Goal: Information Seeking & Learning: Learn about a topic

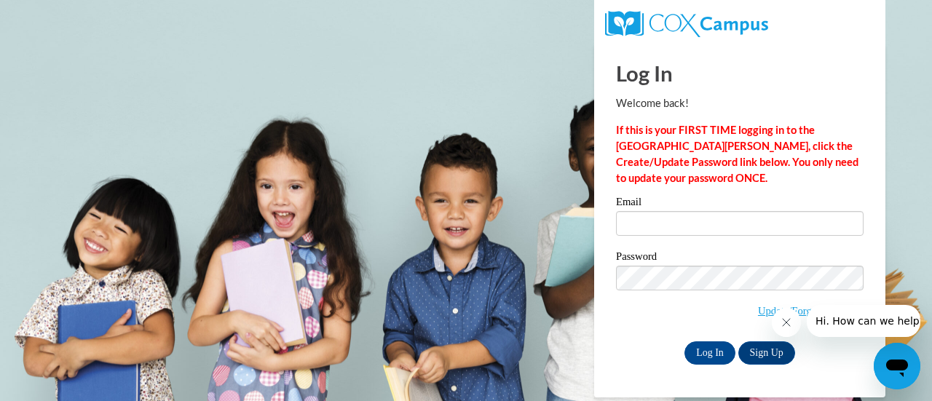
type input "dawn.gregor@muskegonorway.org"
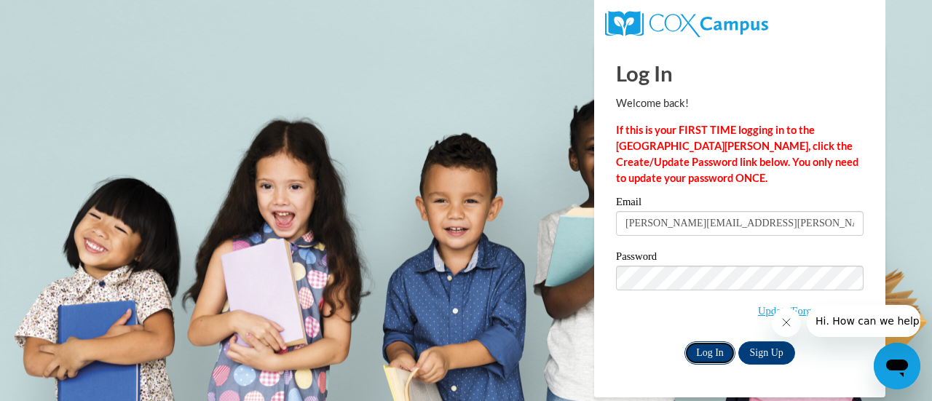
click at [712, 352] on input "Log In" at bounding box center [709, 352] width 51 height 23
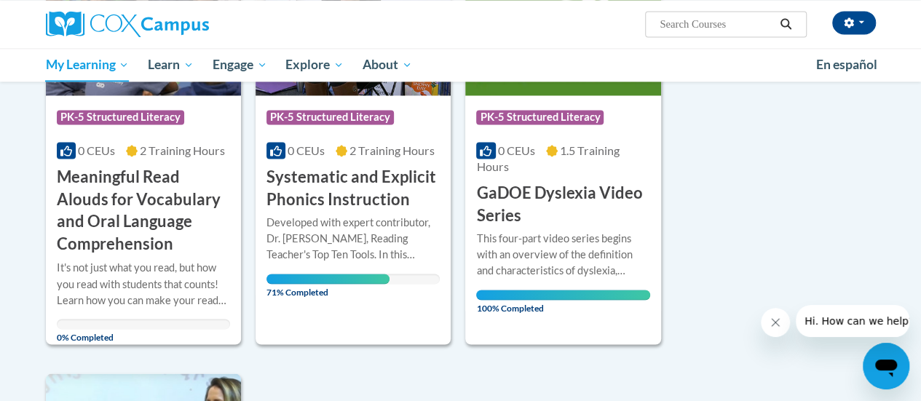
scroll to position [1099, 0]
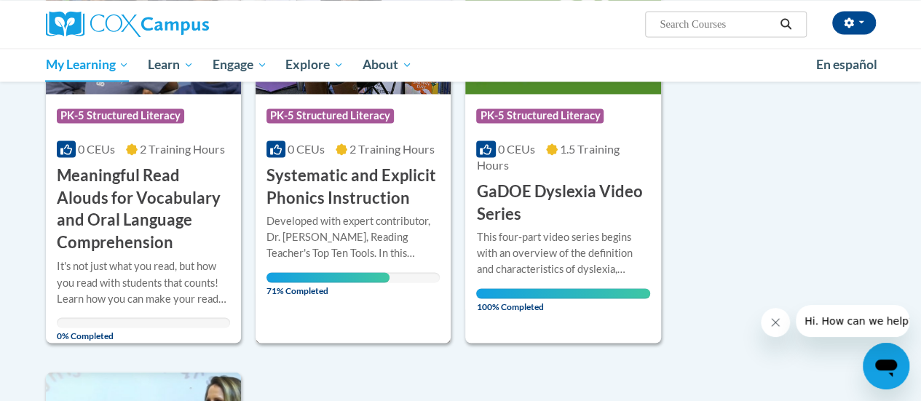
click at [395, 217] on div "Developed with expert contributor, [PERSON_NAME], Reading Teacher's Top Ten Too…" at bounding box center [352, 237] width 173 height 48
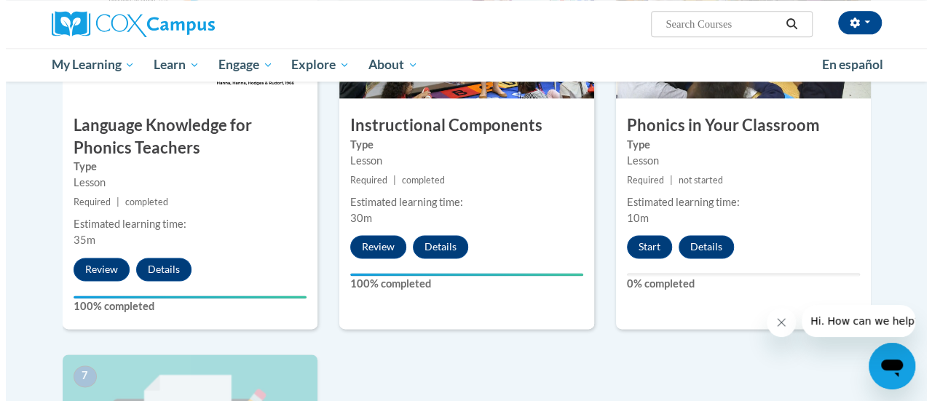
scroll to position [834, 0]
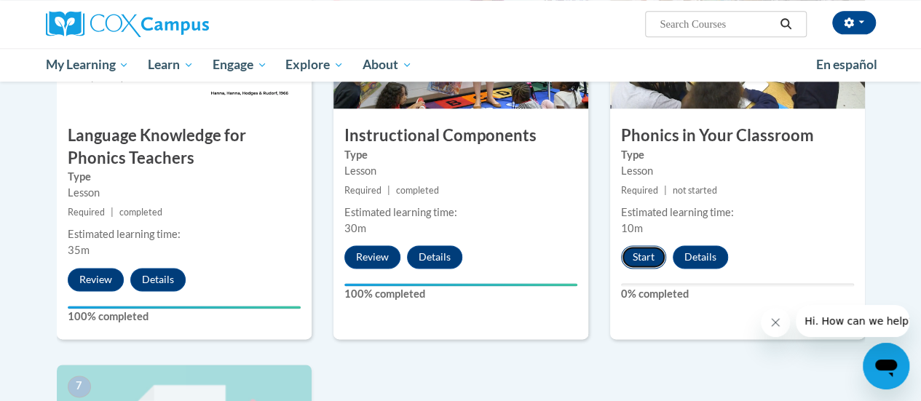
click at [643, 250] on button "Start" at bounding box center [643, 256] width 45 height 23
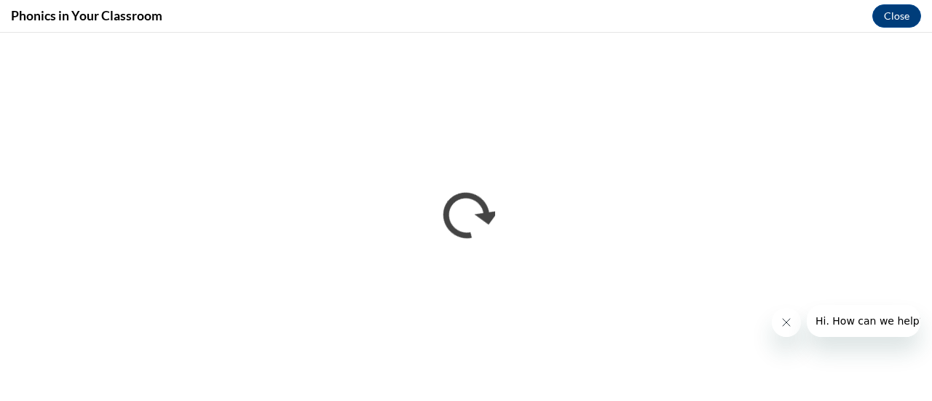
scroll to position [0, 0]
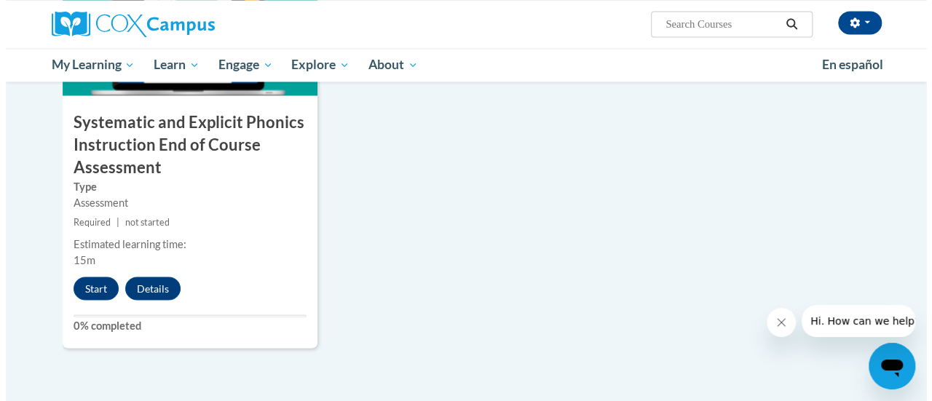
scroll to position [1225, 0]
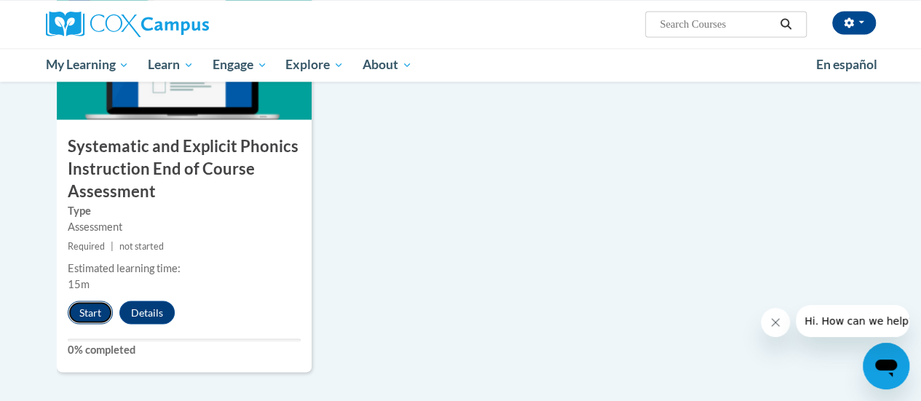
click at [86, 313] on button "Start" at bounding box center [90, 312] width 45 height 23
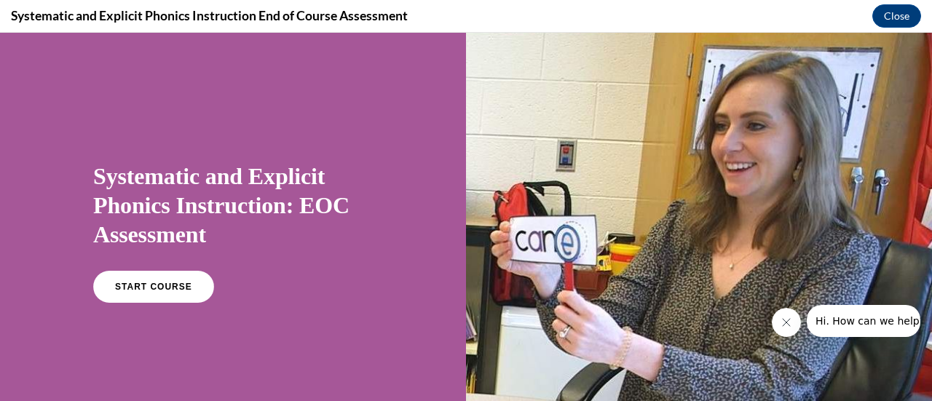
scroll to position [0, 0]
click at [140, 288] on span "START COURSE" at bounding box center [153, 287] width 81 height 11
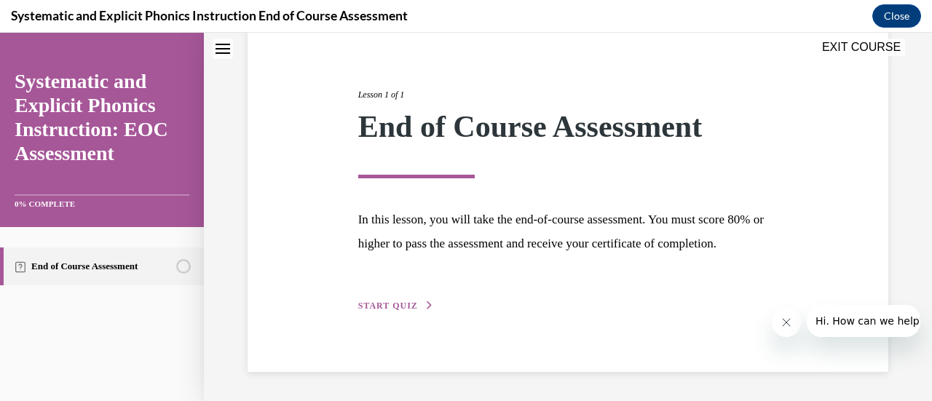
scroll to position [170, 0]
click at [376, 306] on span "START QUIZ" at bounding box center [388, 306] width 60 height 10
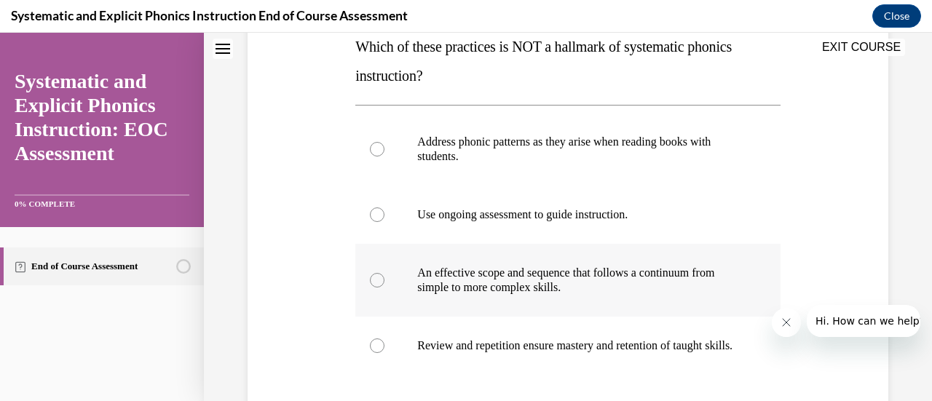
scroll to position [246, 0]
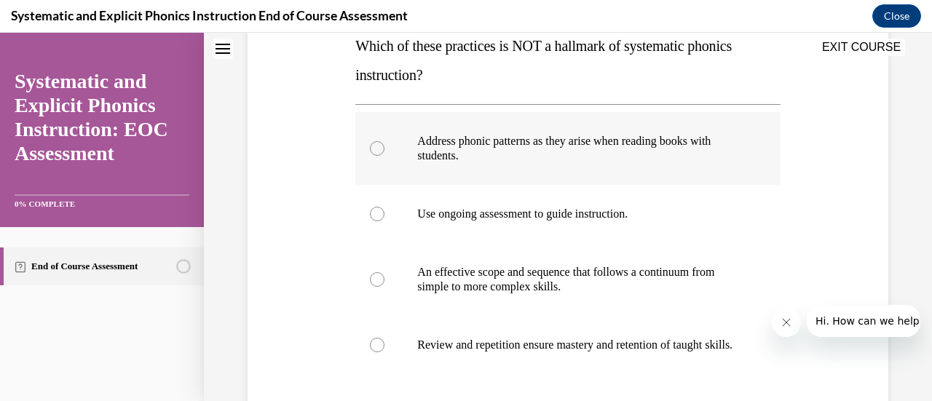
click at [374, 147] on div at bounding box center [377, 148] width 15 height 15
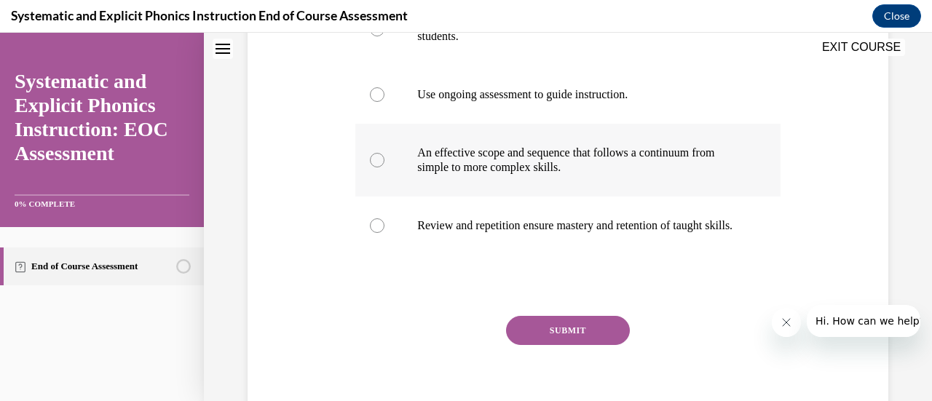
scroll to position [366, 0]
click at [556, 344] on button "SUBMIT" at bounding box center [568, 329] width 124 height 29
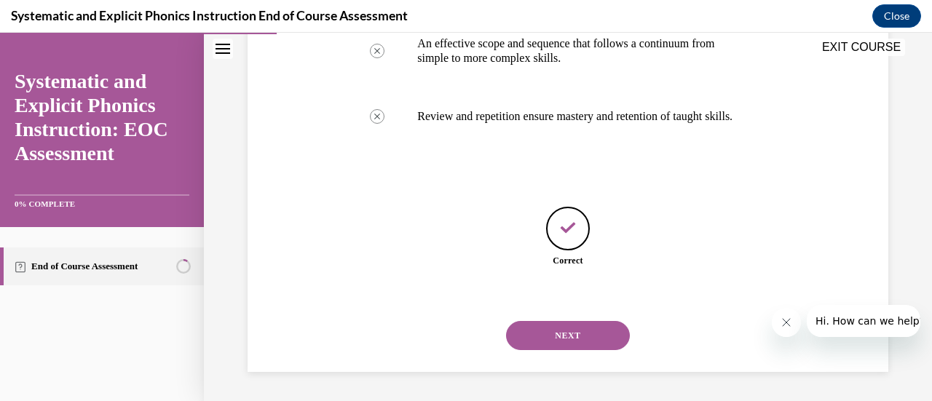
scroll to position [487, 0]
click at [554, 341] on button "NEXT" at bounding box center [568, 335] width 124 height 29
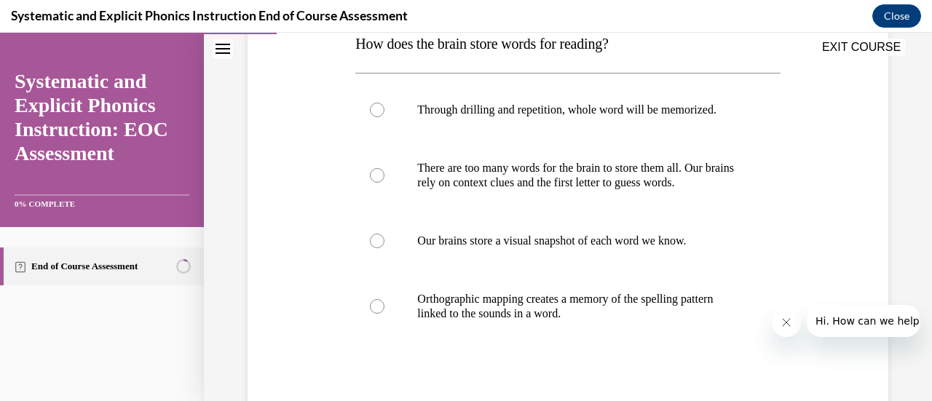
scroll to position [249, 0]
click at [377, 304] on div at bounding box center [377, 305] width 15 height 15
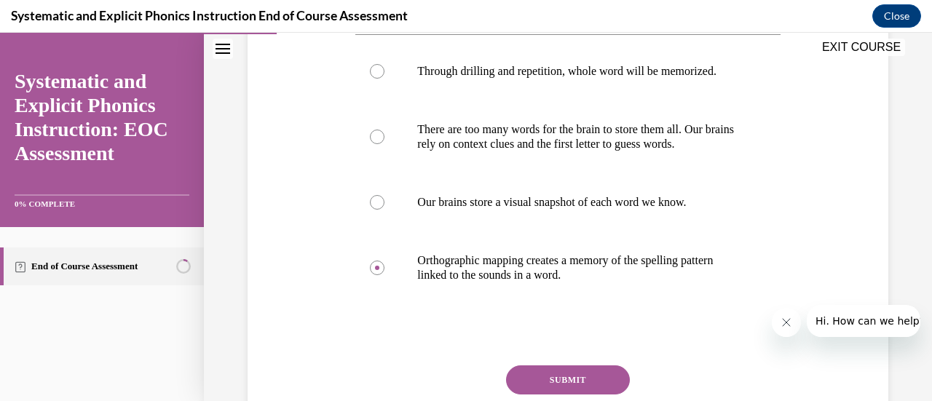
scroll to position [339, 0]
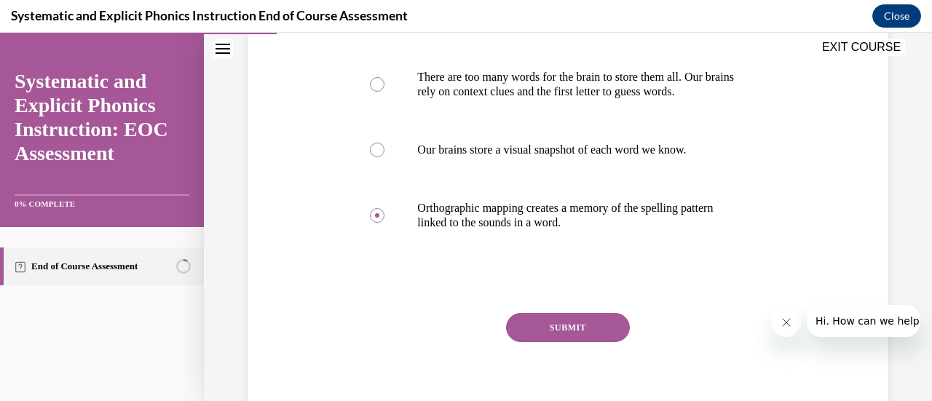
click at [558, 334] on button "SUBMIT" at bounding box center [568, 327] width 124 height 29
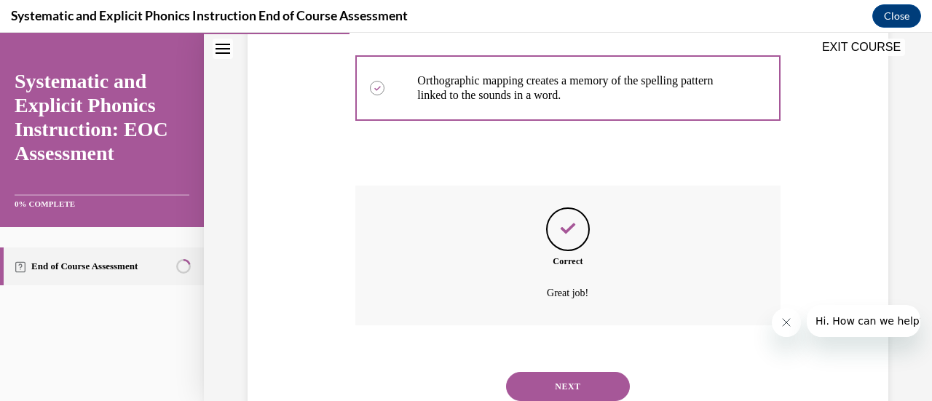
scroll to position [517, 0]
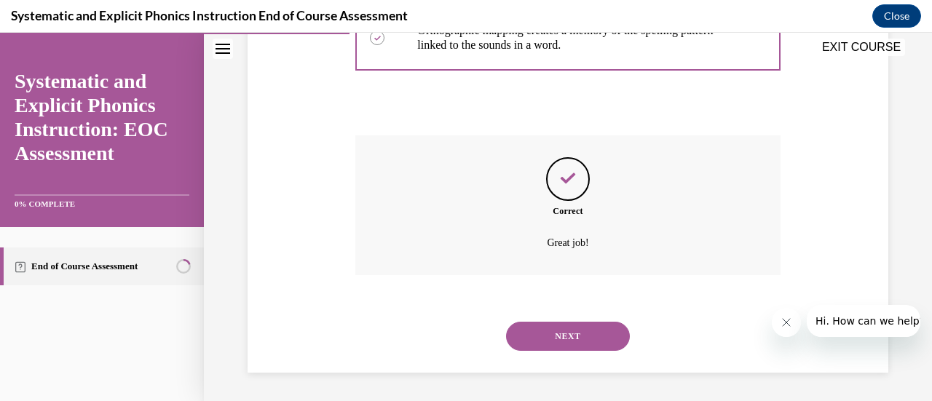
click at [564, 335] on button "NEXT" at bounding box center [568, 336] width 124 height 29
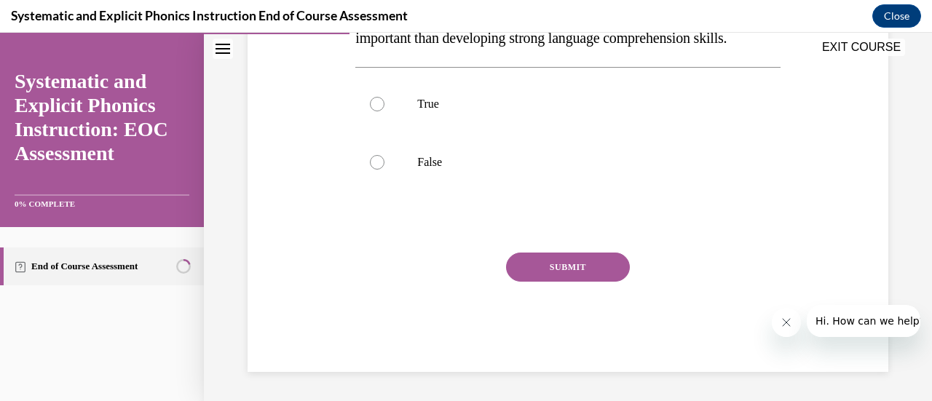
scroll to position [44, 0]
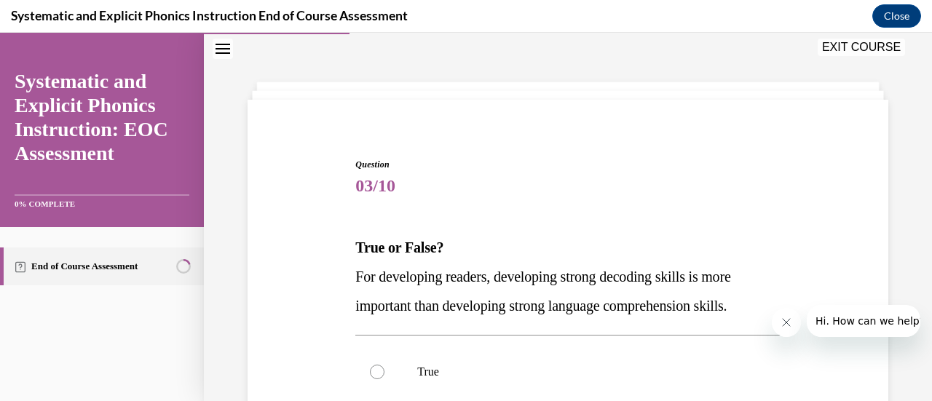
click at [564, 335] on div "True False" at bounding box center [567, 401] width 424 height 132
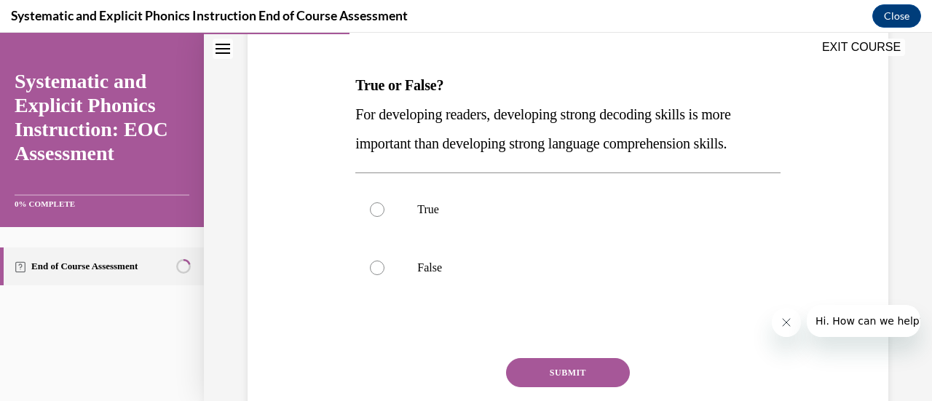
scroll to position [206, 0]
click at [376, 264] on div at bounding box center [377, 268] width 15 height 15
click at [581, 368] on button "SUBMIT" at bounding box center [568, 373] width 124 height 29
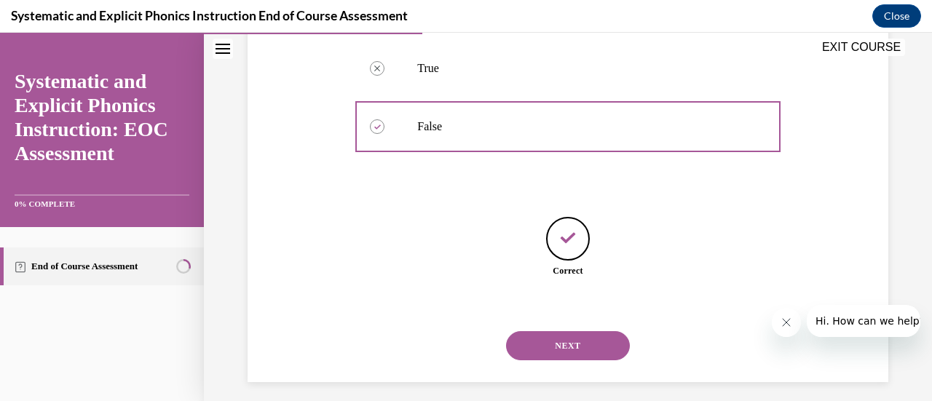
click at [560, 343] on button "NEXT" at bounding box center [568, 345] width 124 height 29
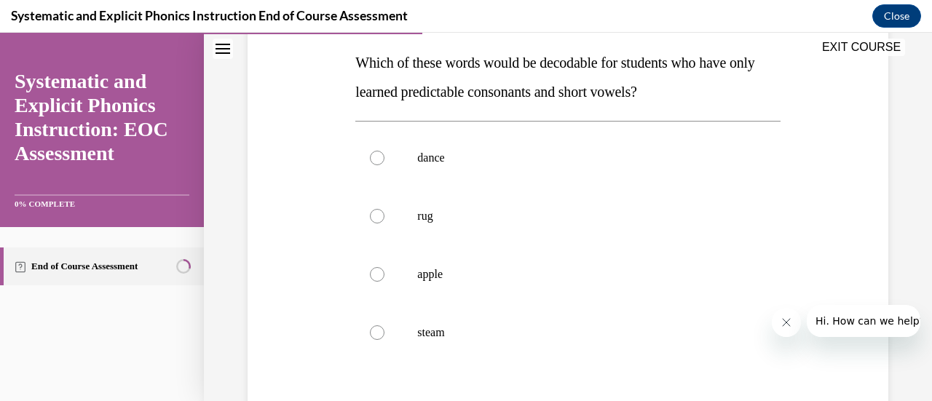
scroll to position [230, 0]
click at [374, 216] on div at bounding box center [377, 215] width 15 height 15
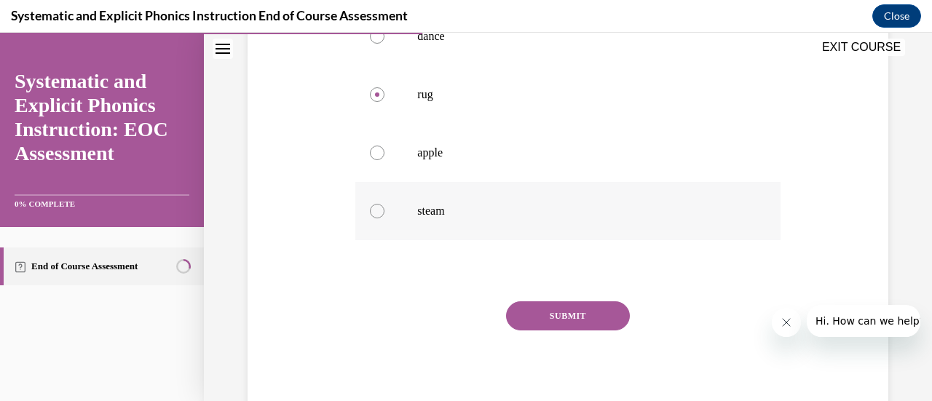
scroll to position [352, 0]
click at [574, 311] on button "SUBMIT" at bounding box center [568, 314] width 124 height 29
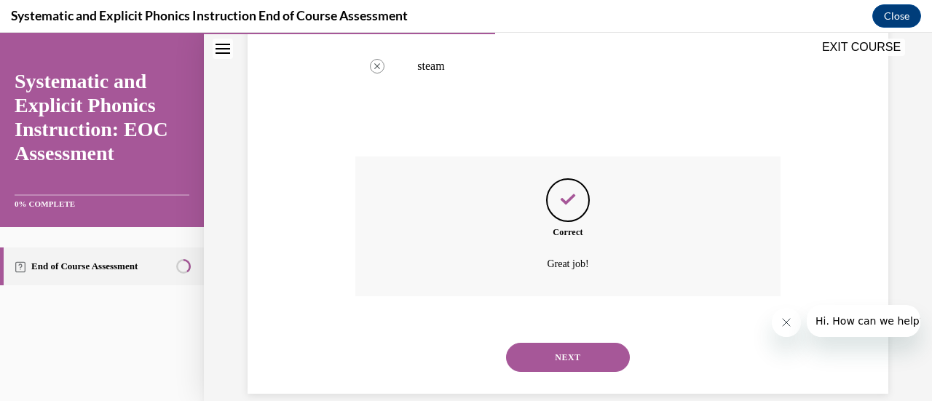
scroll to position [496, 0]
click at [557, 354] on button "NEXT" at bounding box center [568, 356] width 124 height 29
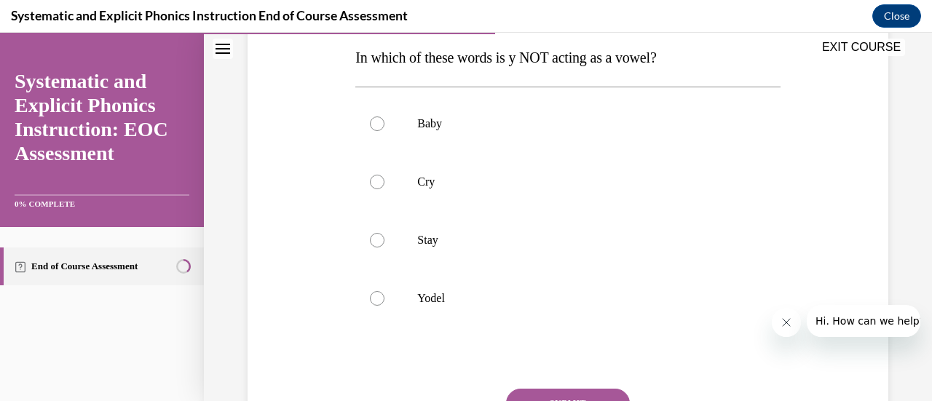
scroll to position [235, 0]
click at [370, 296] on div at bounding box center [377, 297] width 15 height 15
click at [559, 397] on button "SUBMIT" at bounding box center [568, 402] width 124 height 29
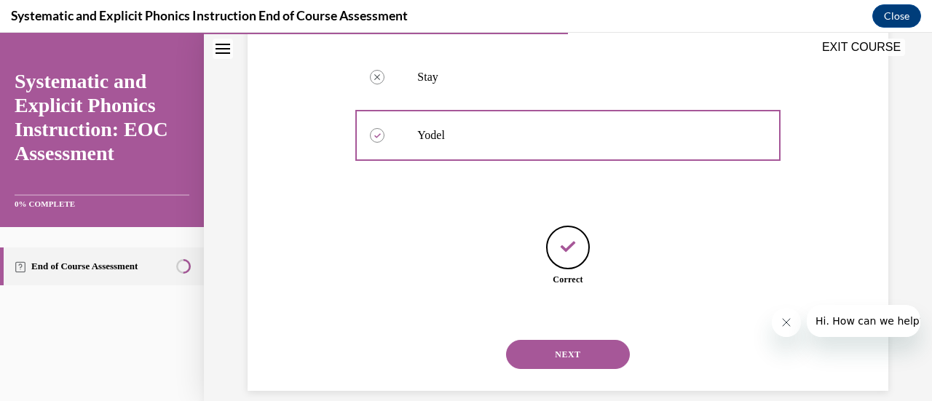
scroll to position [416, 0]
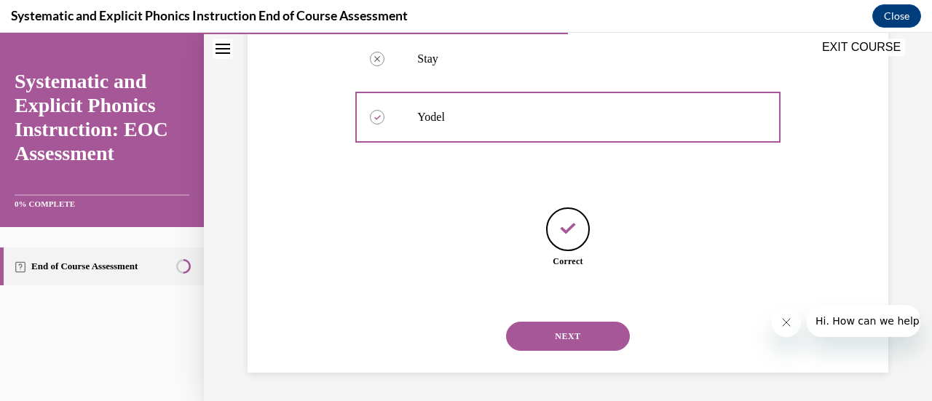
click at [567, 344] on button "NEXT" at bounding box center [568, 336] width 124 height 29
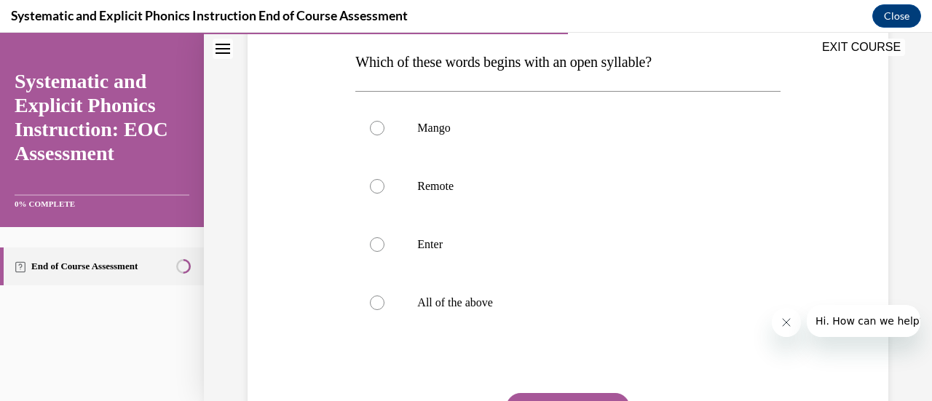
scroll to position [231, 0]
click at [376, 186] on div at bounding box center [377, 185] width 15 height 15
click at [561, 396] on button "SUBMIT" at bounding box center [568, 406] width 124 height 29
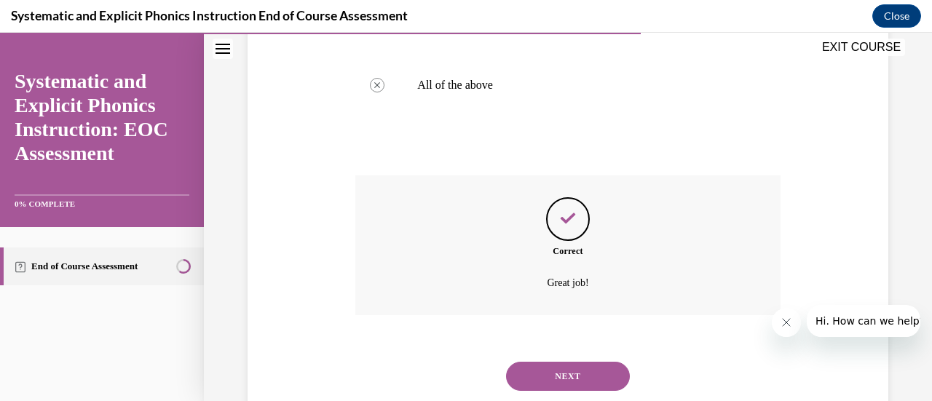
scroll to position [448, 0]
click at [539, 375] on button "NEXT" at bounding box center [568, 375] width 124 height 29
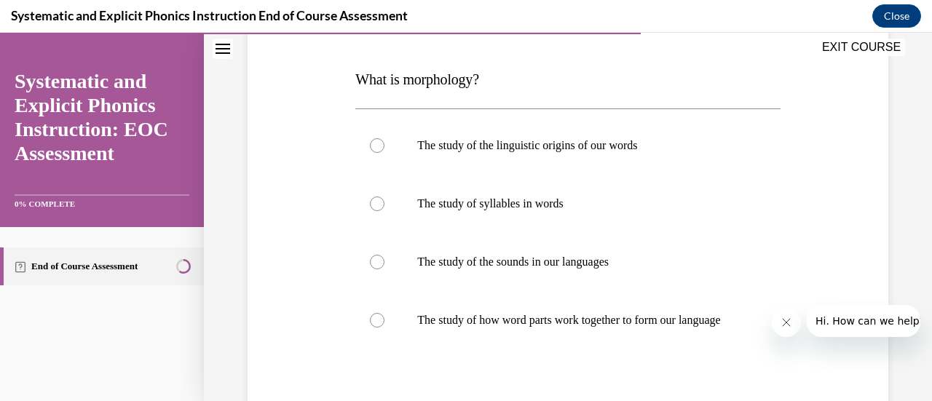
scroll to position [223, 0]
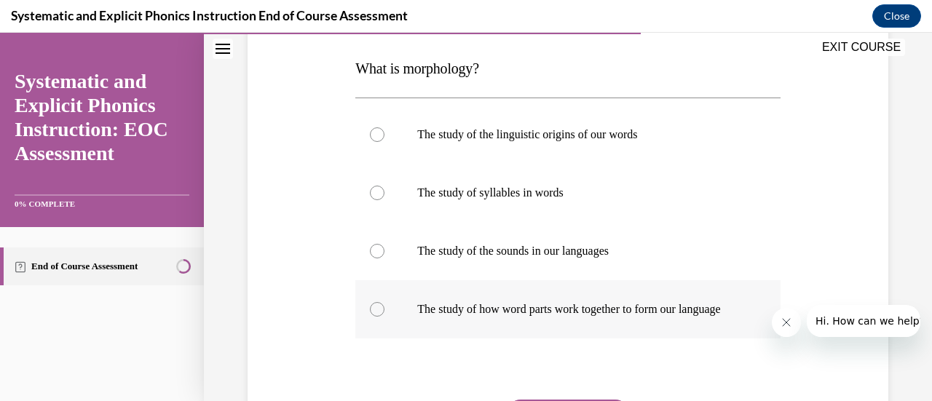
click at [374, 316] on div at bounding box center [377, 309] width 15 height 15
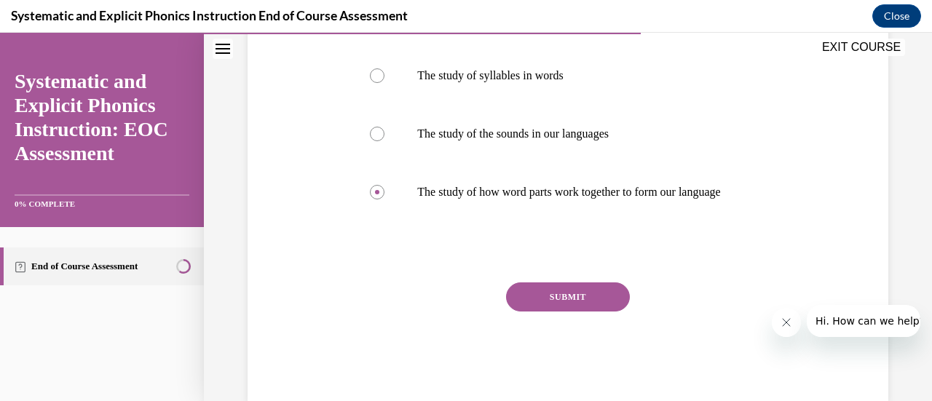
click at [566, 312] on button "SUBMIT" at bounding box center [568, 296] width 124 height 29
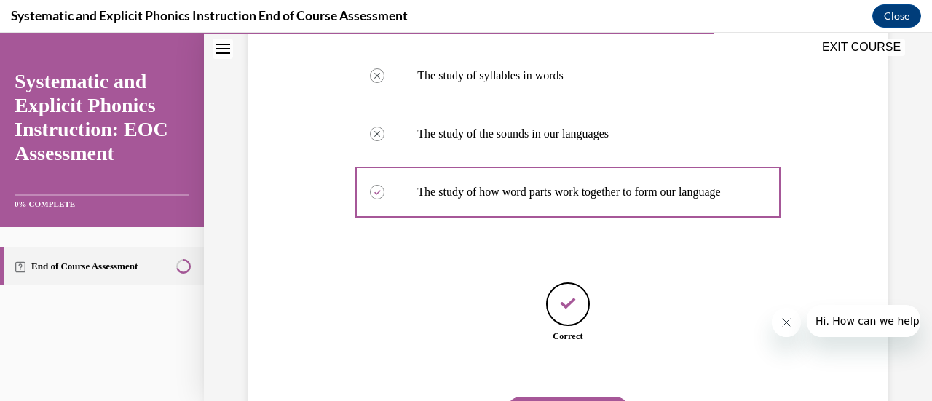
scroll to position [430, 0]
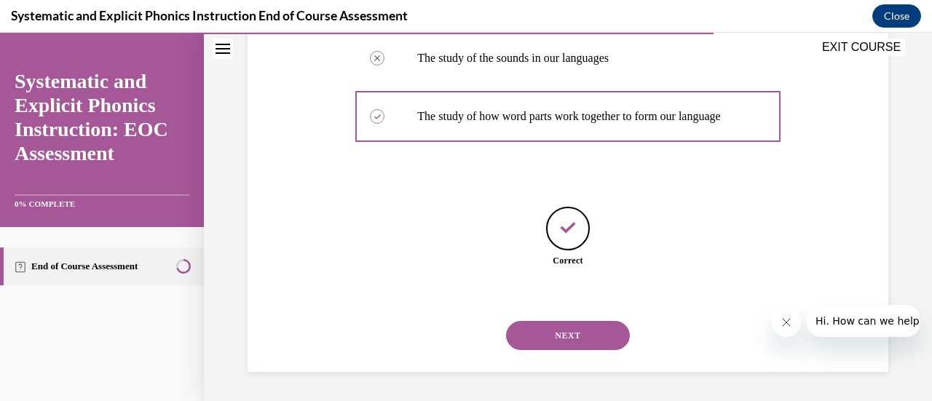
click at [571, 332] on button "NEXT" at bounding box center [568, 335] width 124 height 29
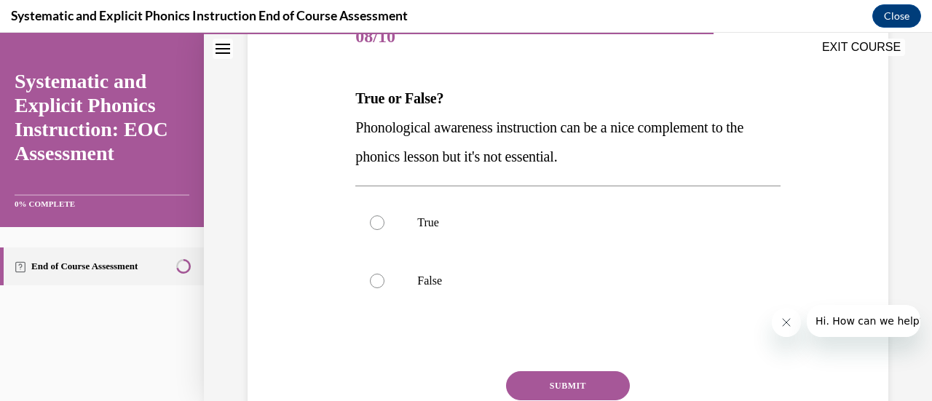
scroll to position [194, 0]
click at [376, 278] on div at bounding box center [377, 280] width 15 height 15
click at [577, 378] on button "SUBMIT" at bounding box center [568, 385] width 124 height 29
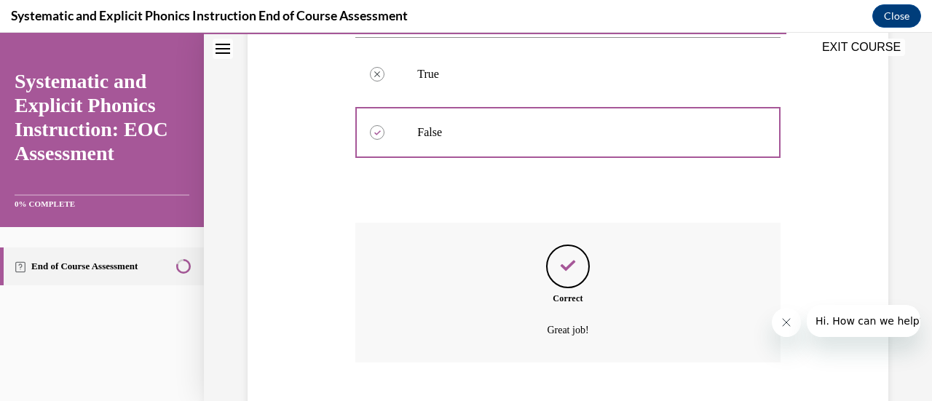
scroll to position [429, 0]
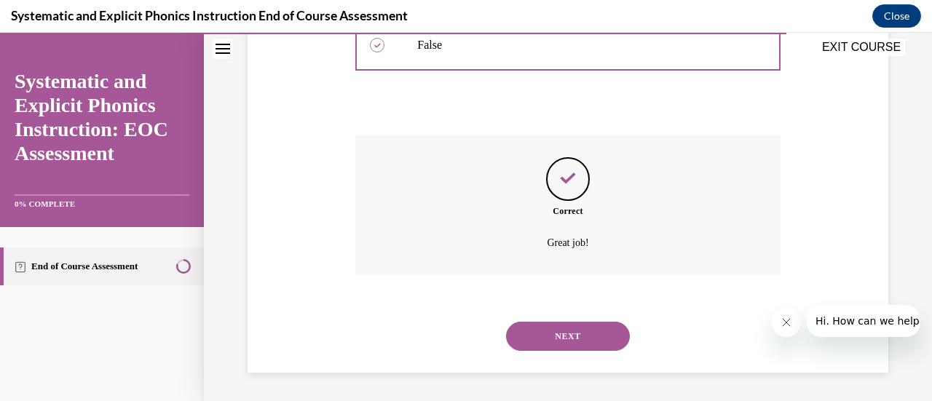
click at [562, 335] on button "NEXT" at bounding box center [568, 336] width 124 height 29
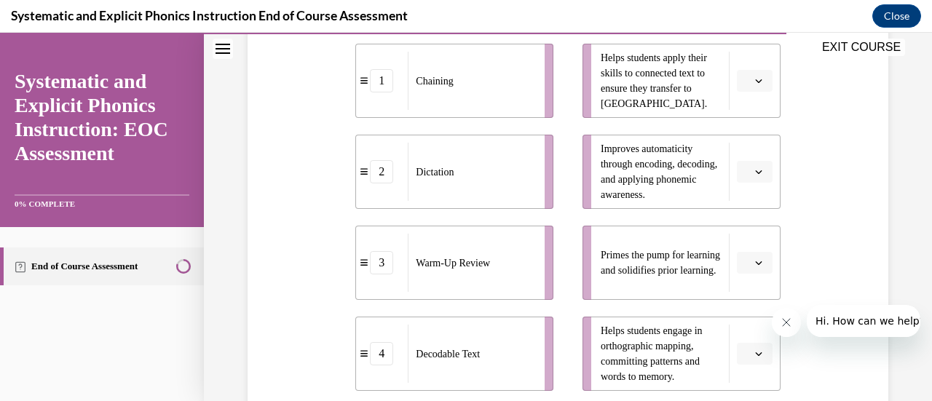
scroll to position [344, 0]
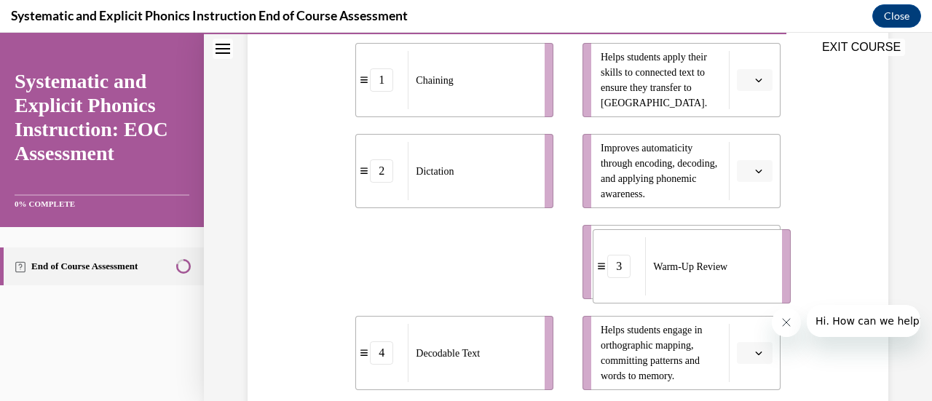
drag, startPoint x: 486, startPoint y: 272, endPoint x: 730, endPoint y: 277, distance: 243.9
click at [730, 277] on div "Warm-Up Review" at bounding box center [708, 266] width 127 height 58
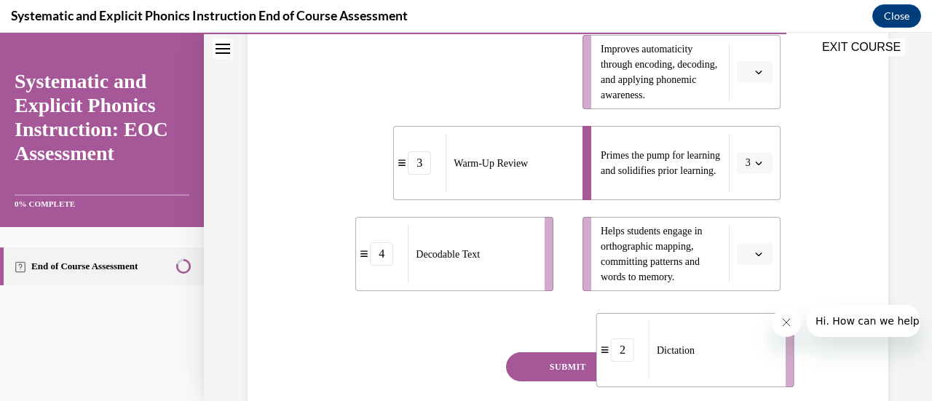
scroll to position [448, 0]
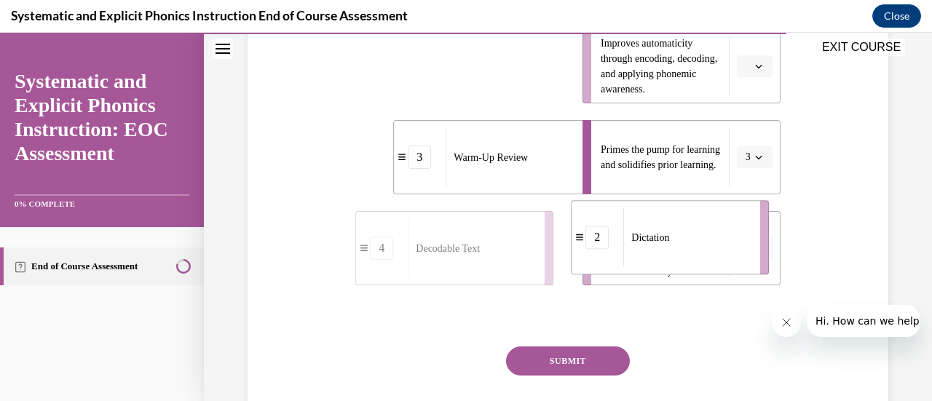
drag, startPoint x: 449, startPoint y: 174, endPoint x: 668, endPoint y: 242, distance: 229.5
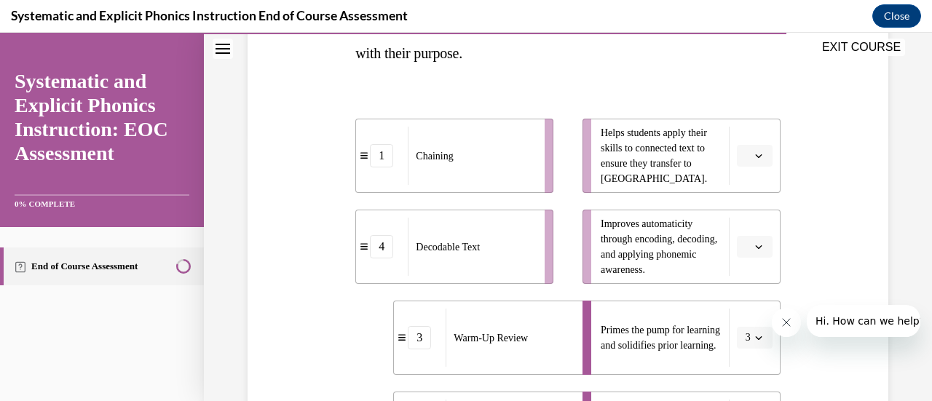
scroll to position [266, 0]
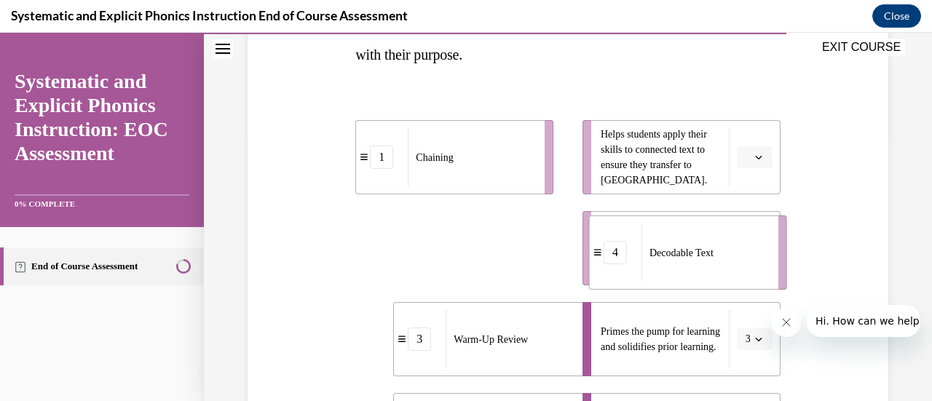
drag, startPoint x: 454, startPoint y: 245, endPoint x: 688, endPoint y: 250, distance: 233.7
click at [688, 250] on span "Decodable Text" at bounding box center [681, 252] width 64 height 15
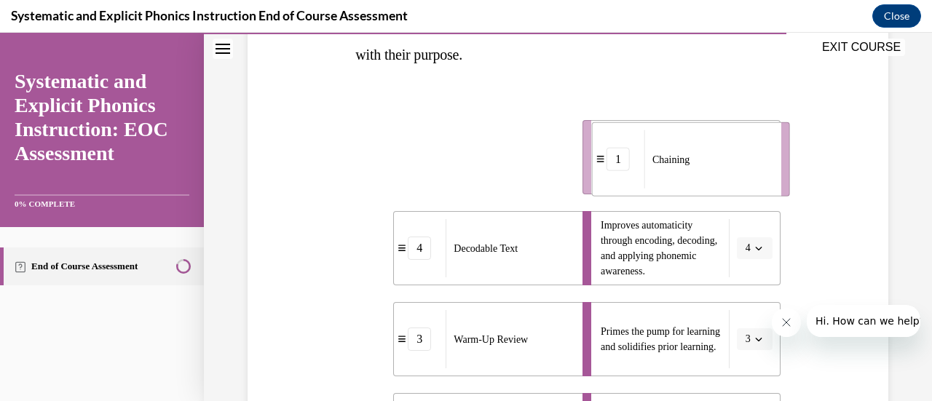
drag, startPoint x: 446, startPoint y: 160, endPoint x: 682, endPoint y: 162, distance: 235.9
click at [682, 162] on span "Chaining" at bounding box center [670, 158] width 37 height 15
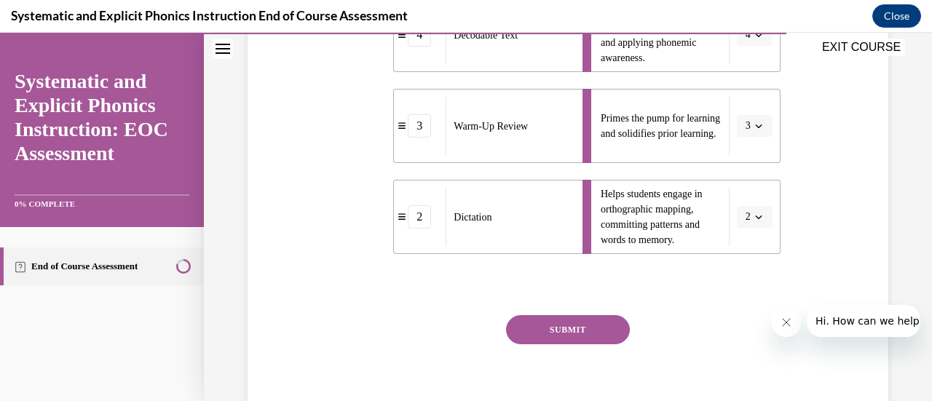
scroll to position [482, 0]
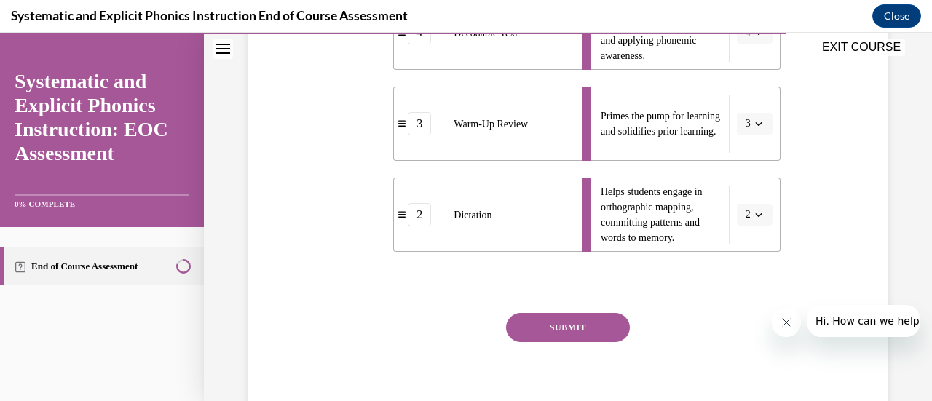
click at [572, 328] on button "SUBMIT" at bounding box center [568, 327] width 124 height 29
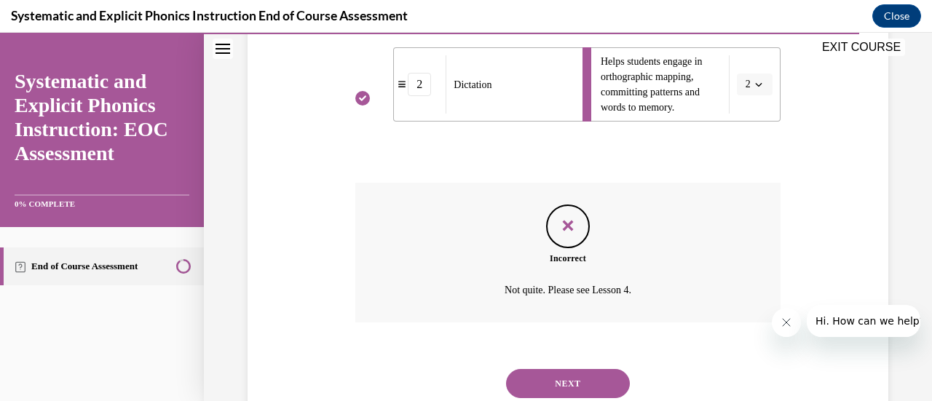
scroll to position [659, 0]
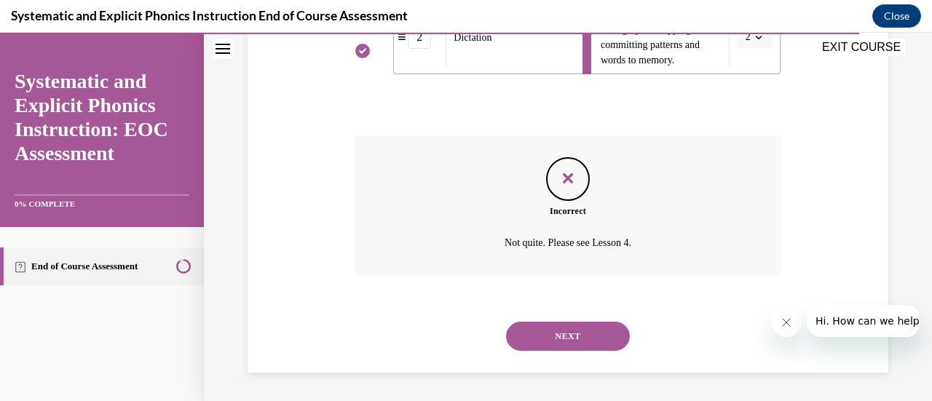
click at [590, 334] on button "NEXT" at bounding box center [568, 336] width 124 height 29
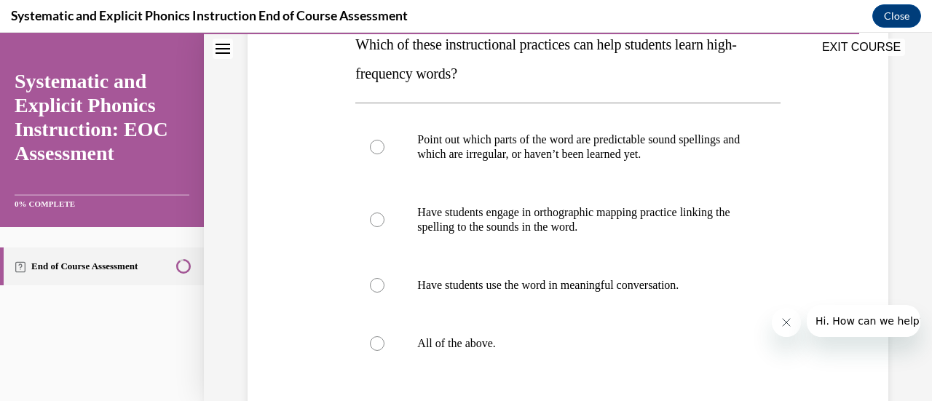
scroll to position [250, 0]
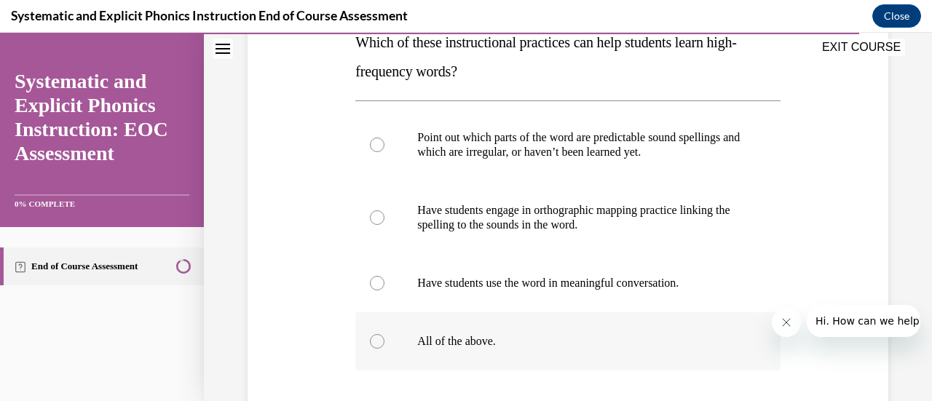
click at [371, 340] on div at bounding box center [377, 341] width 15 height 15
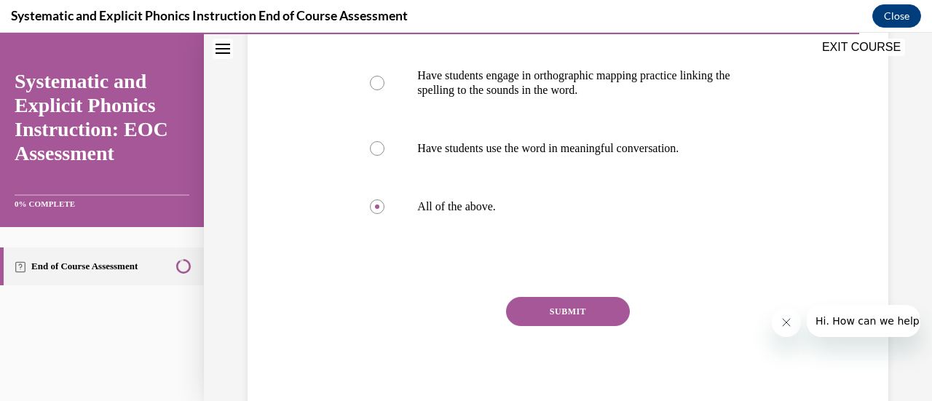
click at [549, 318] on button "SUBMIT" at bounding box center [568, 311] width 124 height 29
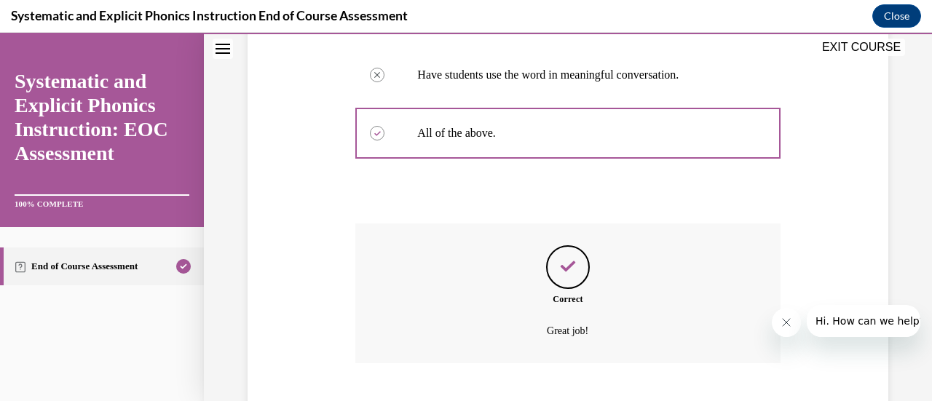
scroll to position [511, 0]
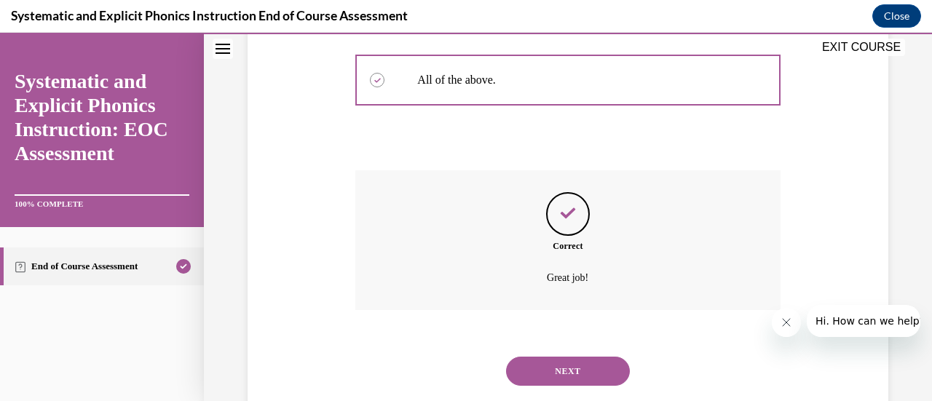
click at [572, 363] on button "NEXT" at bounding box center [568, 371] width 124 height 29
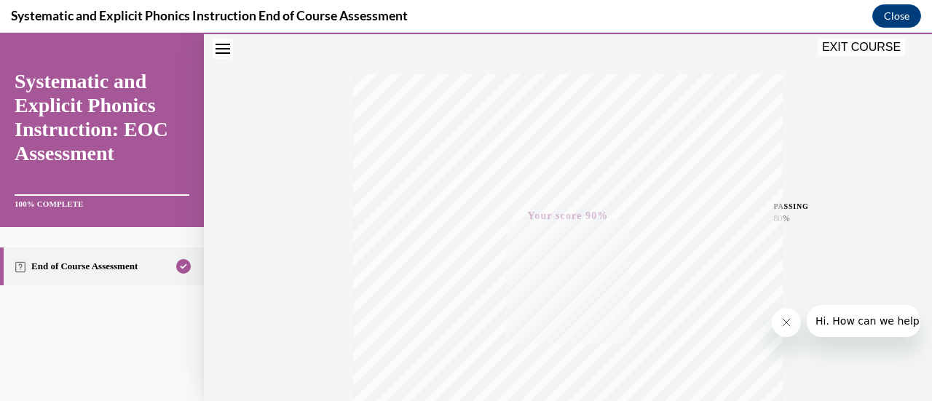
scroll to position [377, 0]
click at [868, 50] on button "EXIT COURSE" at bounding box center [860, 47] width 87 height 17
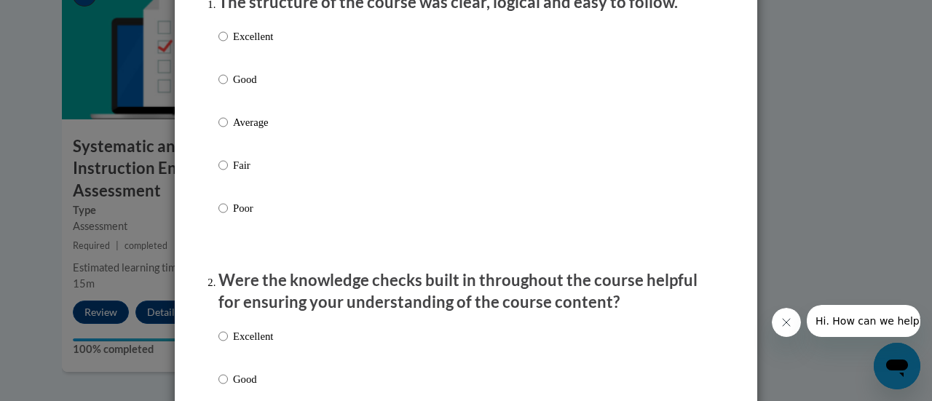
scroll to position [213, 0]
click at [218, 87] on input "Good" at bounding box center [222, 79] width 9 height 16
radio input "true"
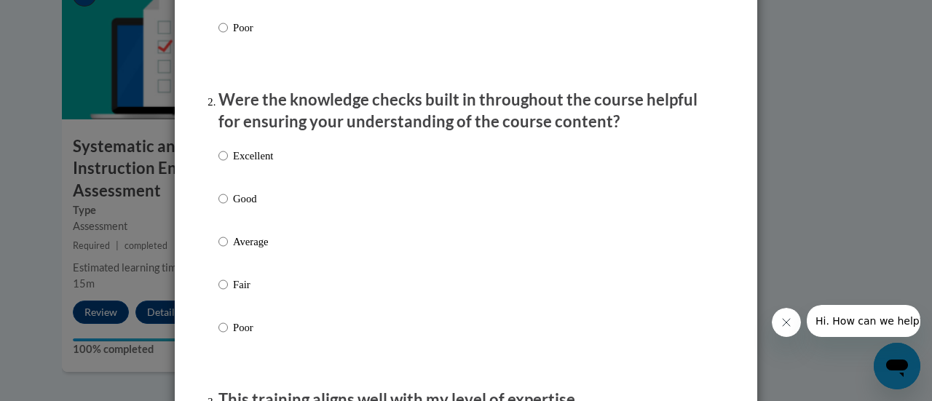
scroll to position [396, 0]
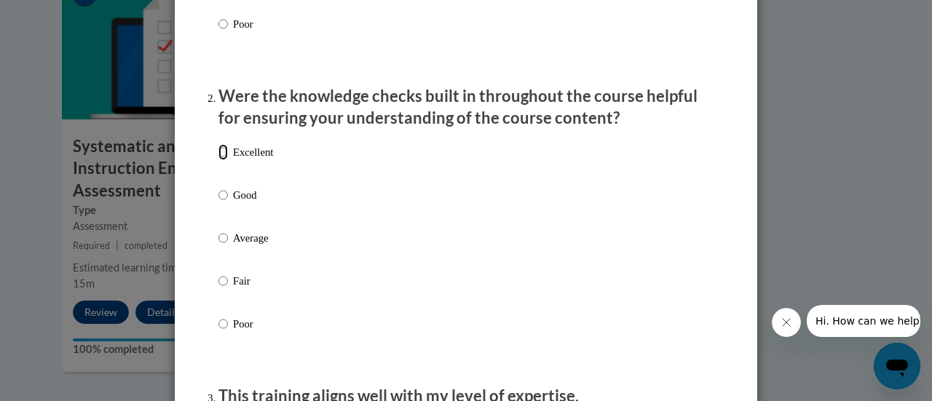
click at [218, 160] on input "Excellent" at bounding box center [222, 152] width 9 height 16
radio input "true"
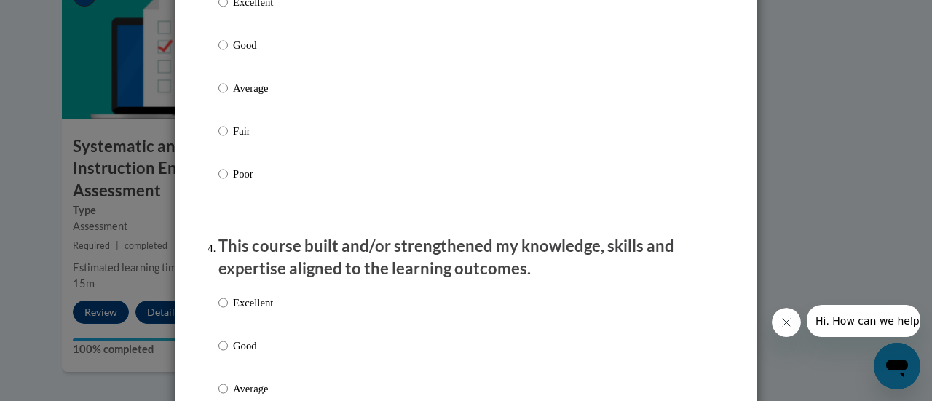
scroll to position [825, 0]
click at [220, 52] on input "Good" at bounding box center [222, 44] width 9 height 16
radio input "true"
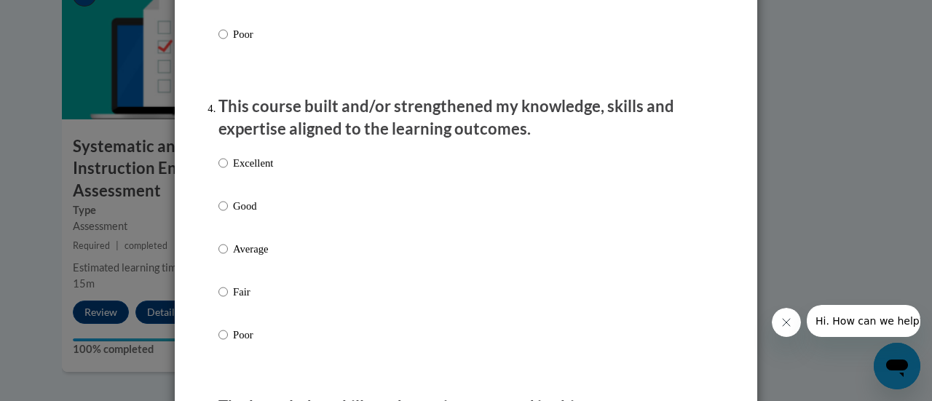
scroll to position [964, 0]
click at [221, 213] on input "Good" at bounding box center [222, 205] width 9 height 16
radio input "true"
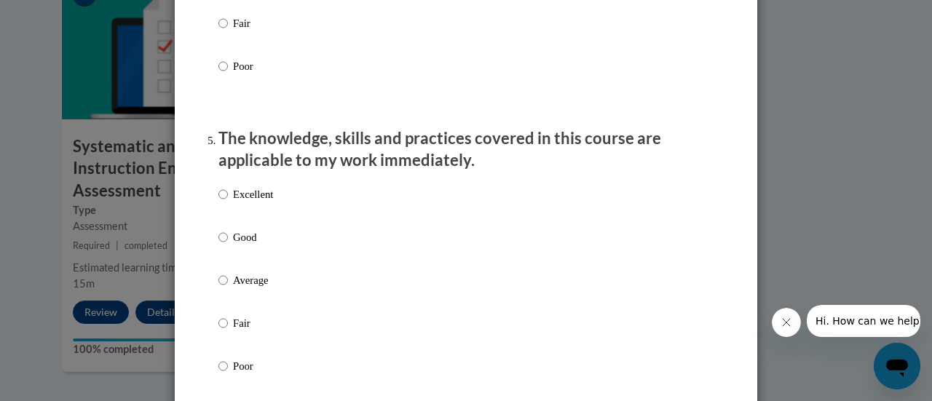
scroll to position [1234, 0]
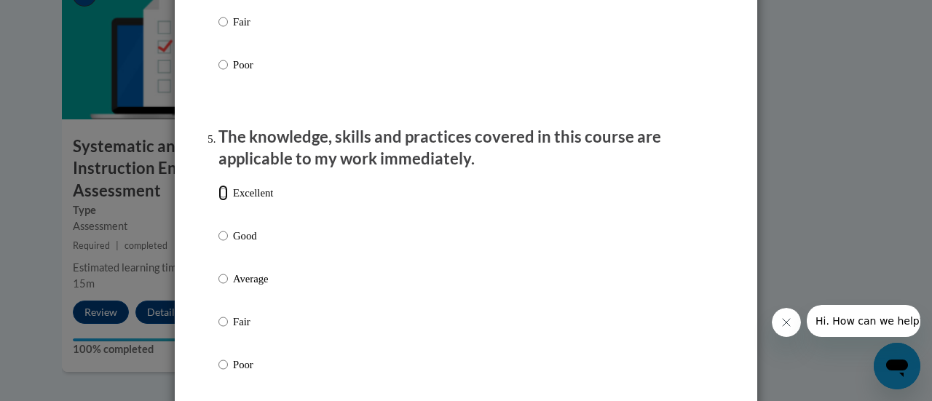
click at [218, 201] on input "Excellent" at bounding box center [222, 193] width 9 height 16
radio input "true"
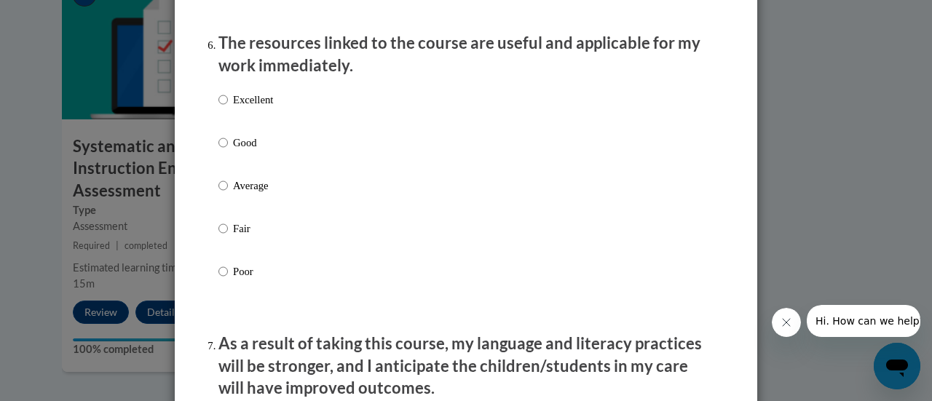
scroll to position [1631, 0]
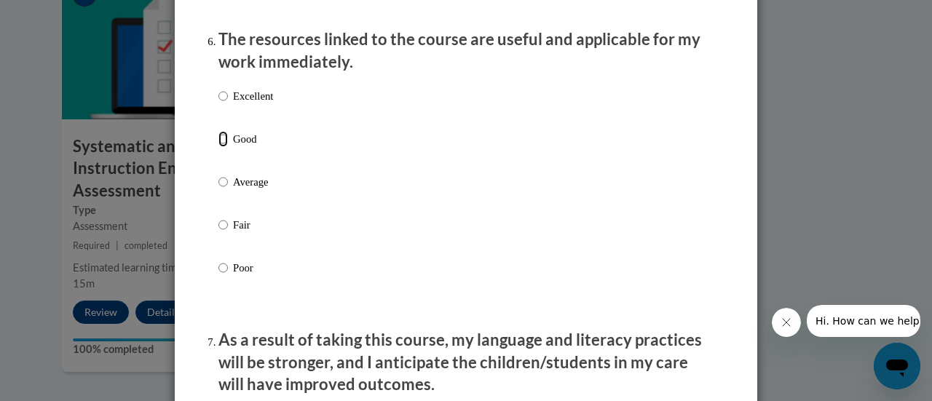
click at [218, 147] on input "Good" at bounding box center [222, 139] width 9 height 16
radio input "true"
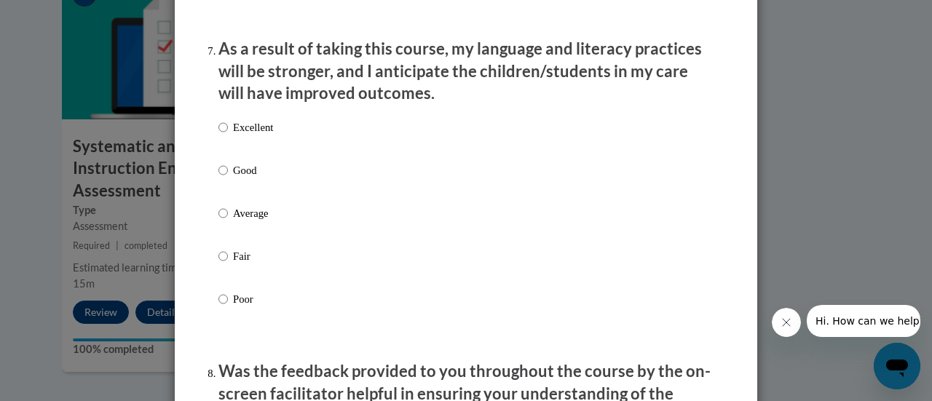
scroll to position [1949, 0]
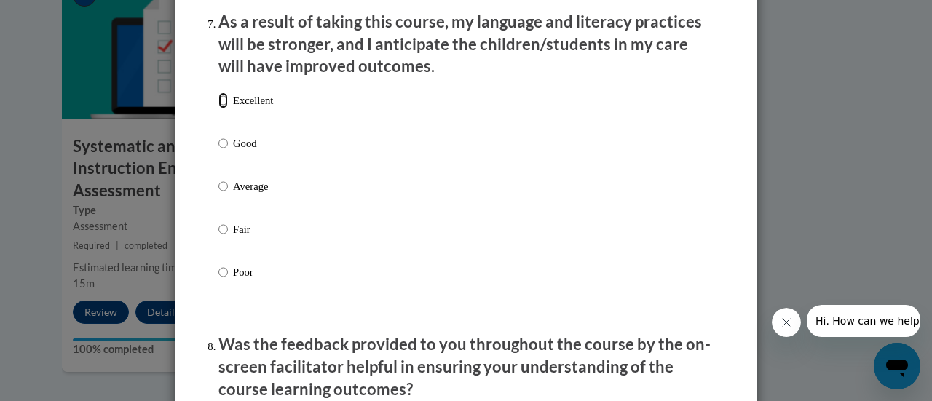
click at [221, 108] on input "Excellent" at bounding box center [222, 100] width 9 height 16
radio input "true"
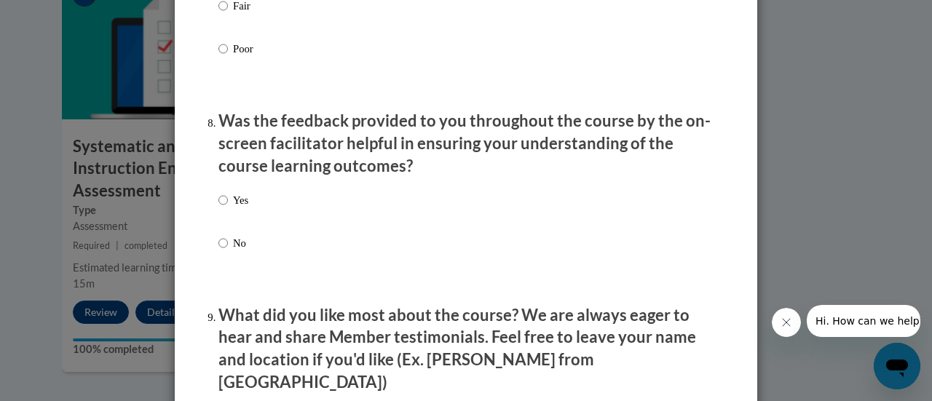
scroll to position [2175, 0]
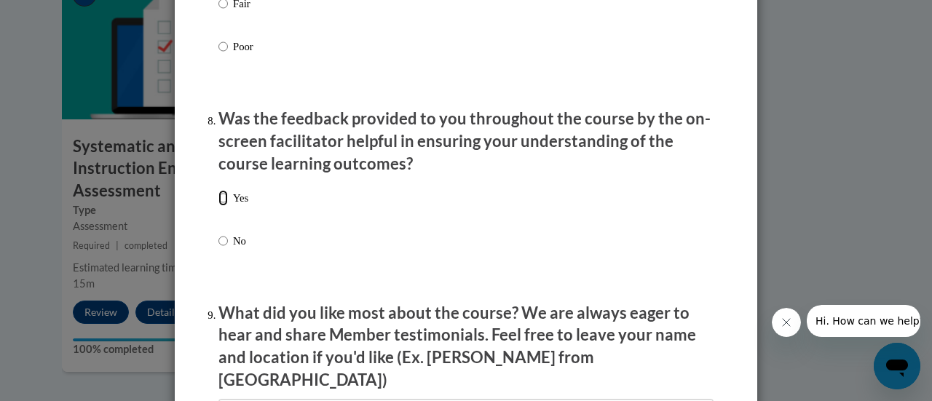
click at [218, 206] on input "Yes" at bounding box center [222, 198] width 9 height 16
radio input "true"
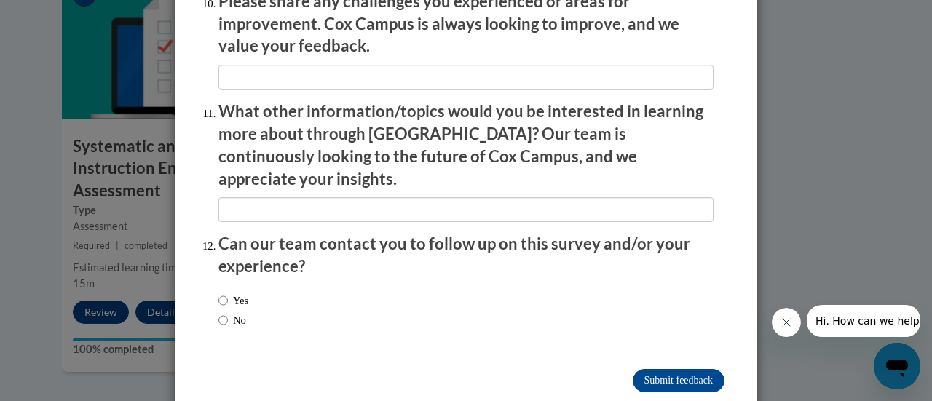
scroll to position [2626, 0]
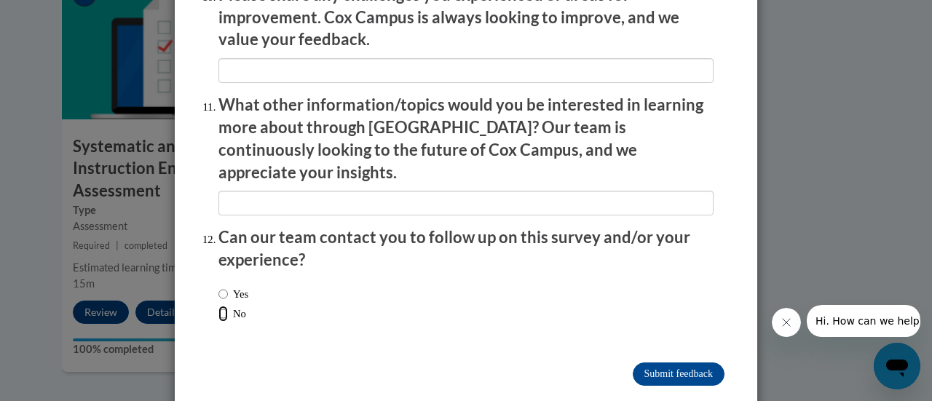
click at [218, 306] on input "No" at bounding box center [222, 314] width 9 height 16
radio input "true"
click at [643, 362] on input "Submit feedback" at bounding box center [679, 373] width 92 height 23
